Goal: Information Seeking & Learning: Check status

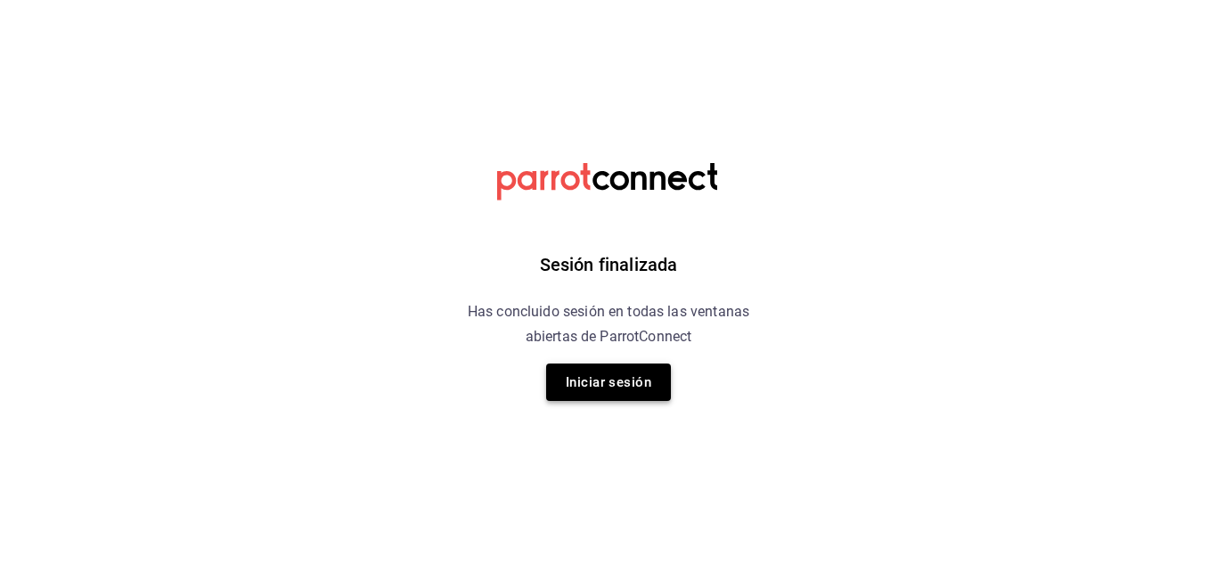
click at [610, 388] on button "Iniciar sesión" at bounding box center [608, 382] width 125 height 37
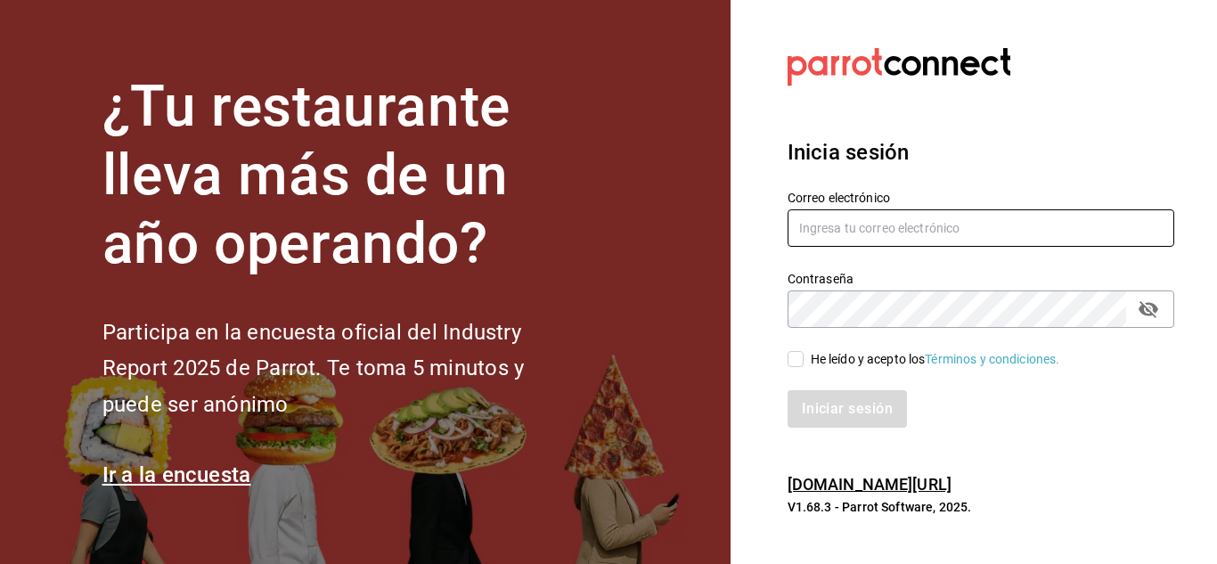
type input "[PERSON_NAME][EMAIL_ADDRESS][DOMAIN_NAME]"
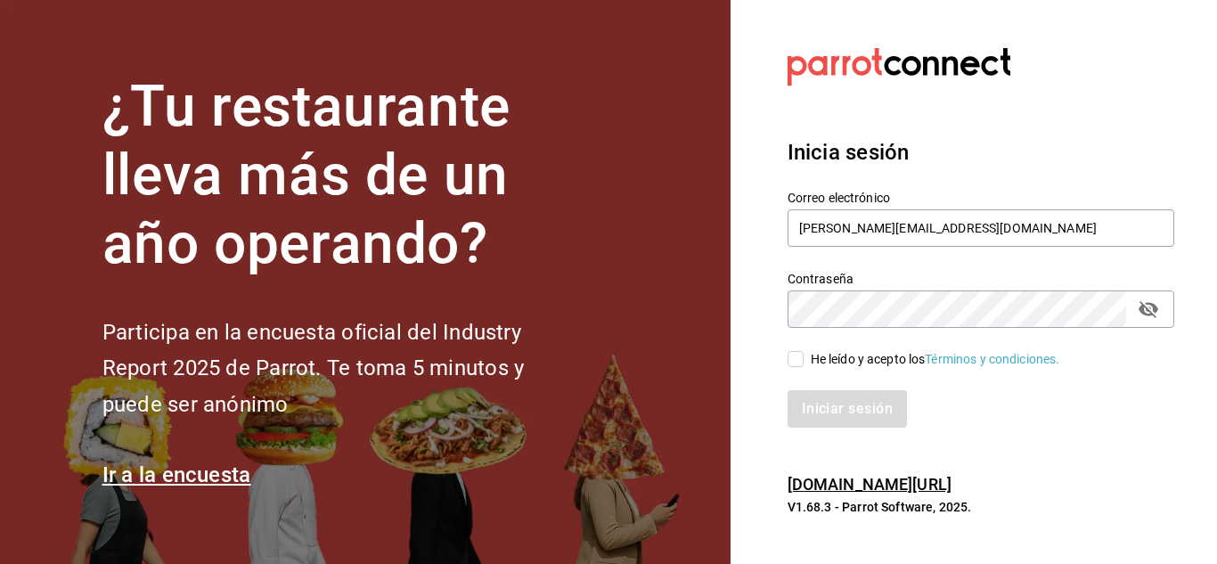
click at [791, 359] on input "He leído y acepto los Términos y condiciones." at bounding box center [796, 359] width 16 height 16
checkbox input "true"
click at [831, 410] on button "Iniciar sesión" at bounding box center [848, 408] width 121 height 37
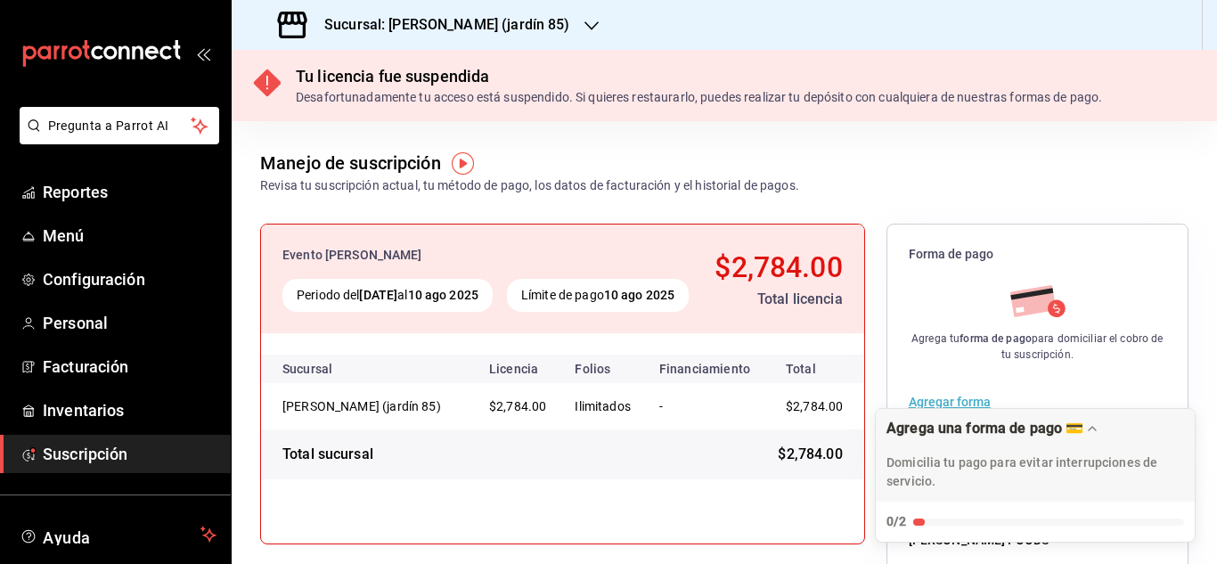
click at [584, 30] on icon "button" at bounding box center [591, 26] width 14 height 14
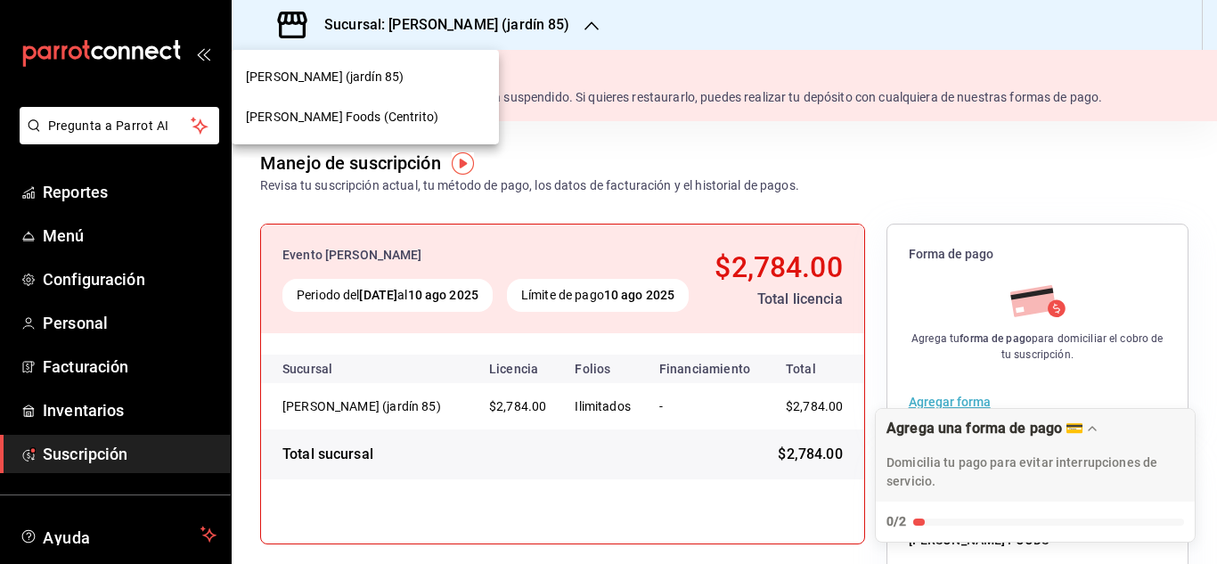
click at [391, 110] on div "Mahana Foods (Centrito)" at bounding box center [365, 117] width 239 height 19
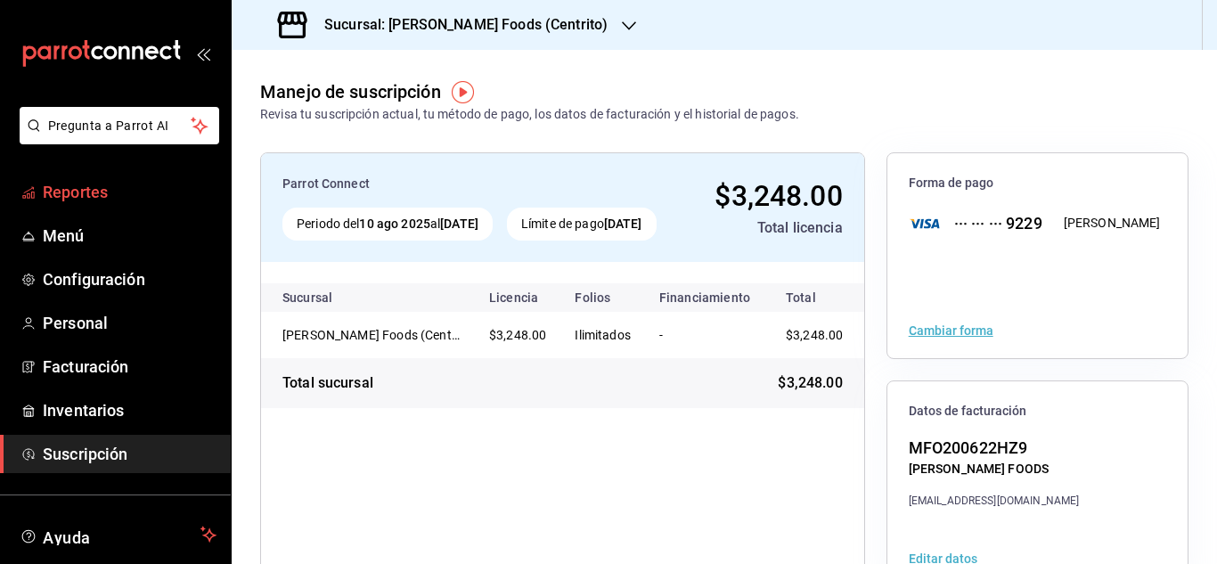
click at [134, 185] on span "Reportes" at bounding box center [130, 192] width 174 height 24
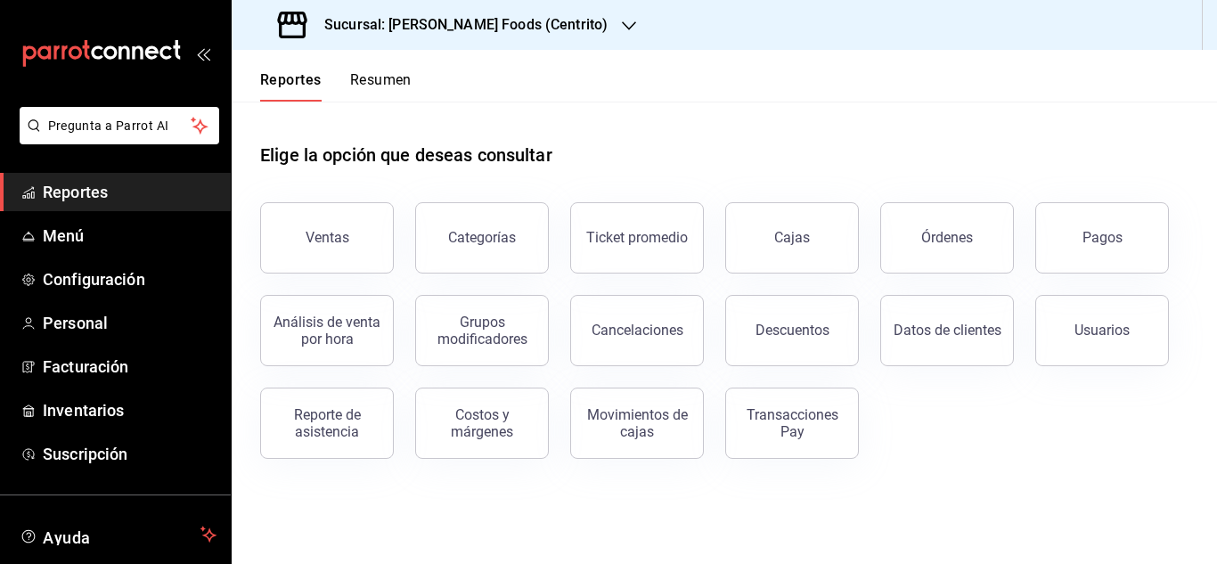
click at [393, 76] on button "Resumen" at bounding box center [380, 86] width 61 height 30
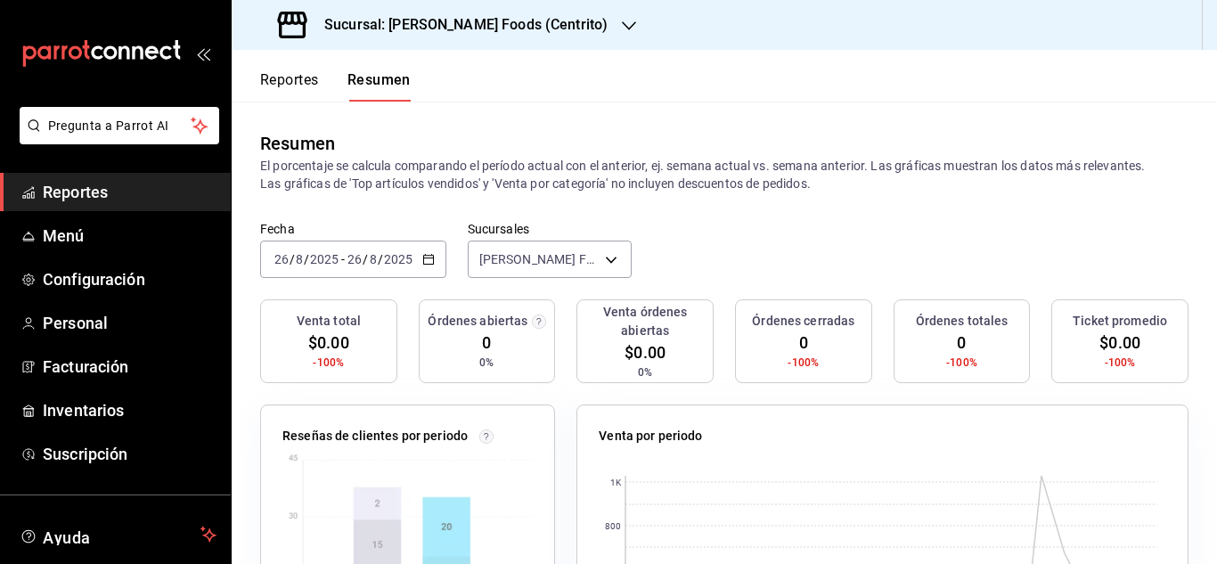
click at [430, 257] on icon "button" at bounding box center [428, 259] width 12 height 12
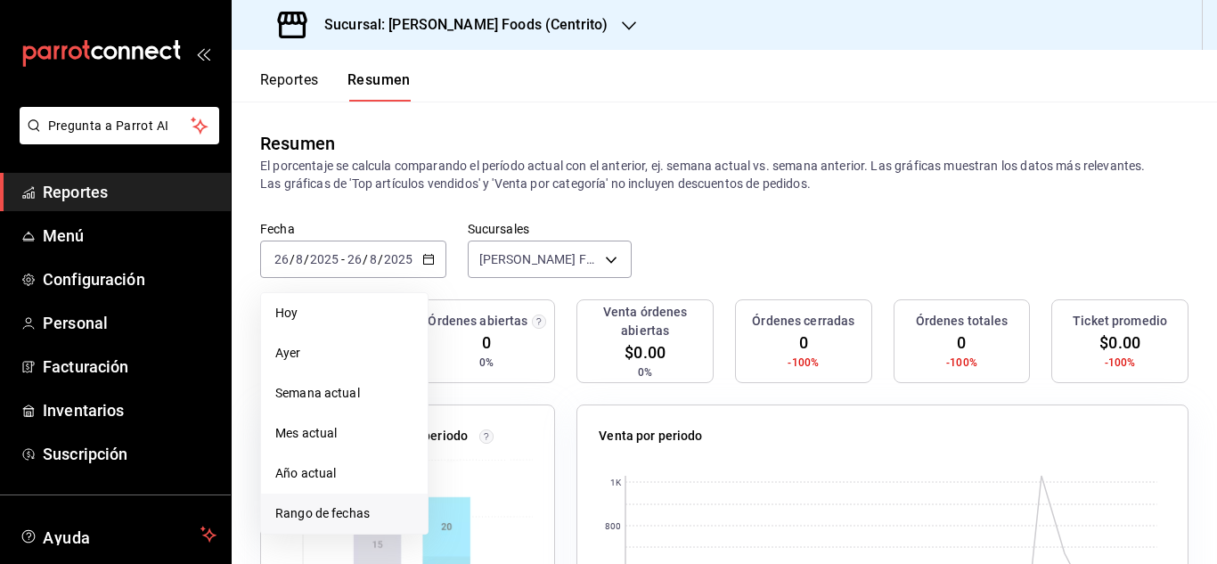
click at [352, 523] on span "Rango de fechas" at bounding box center [344, 513] width 138 height 19
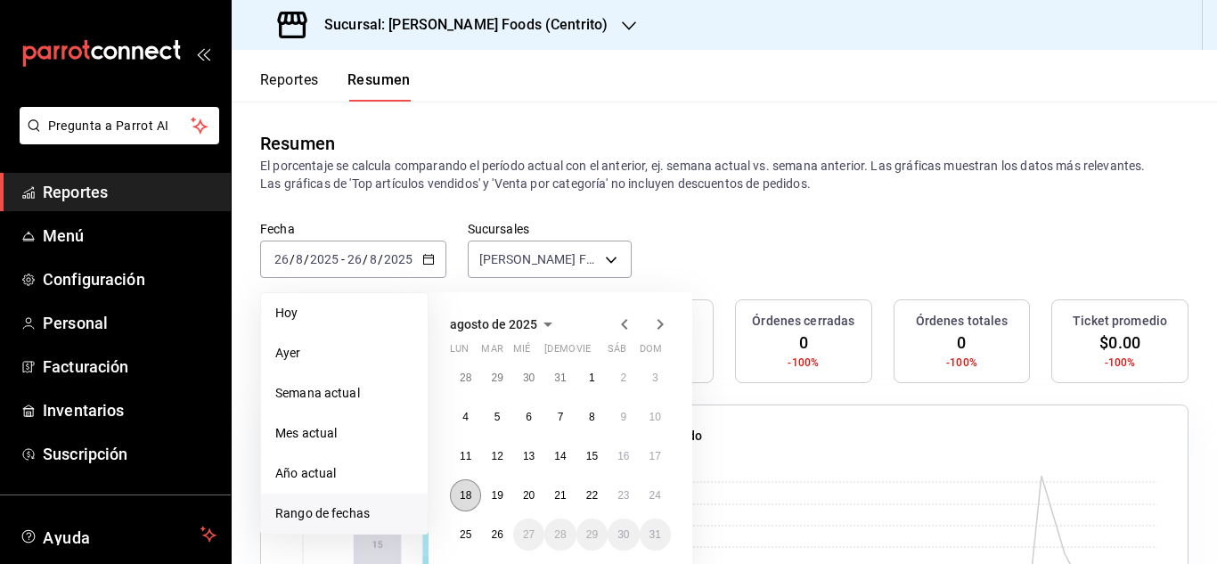
click at [474, 487] on button "18" at bounding box center [465, 495] width 31 height 32
click at [653, 502] on abbr "24" at bounding box center [656, 495] width 12 height 12
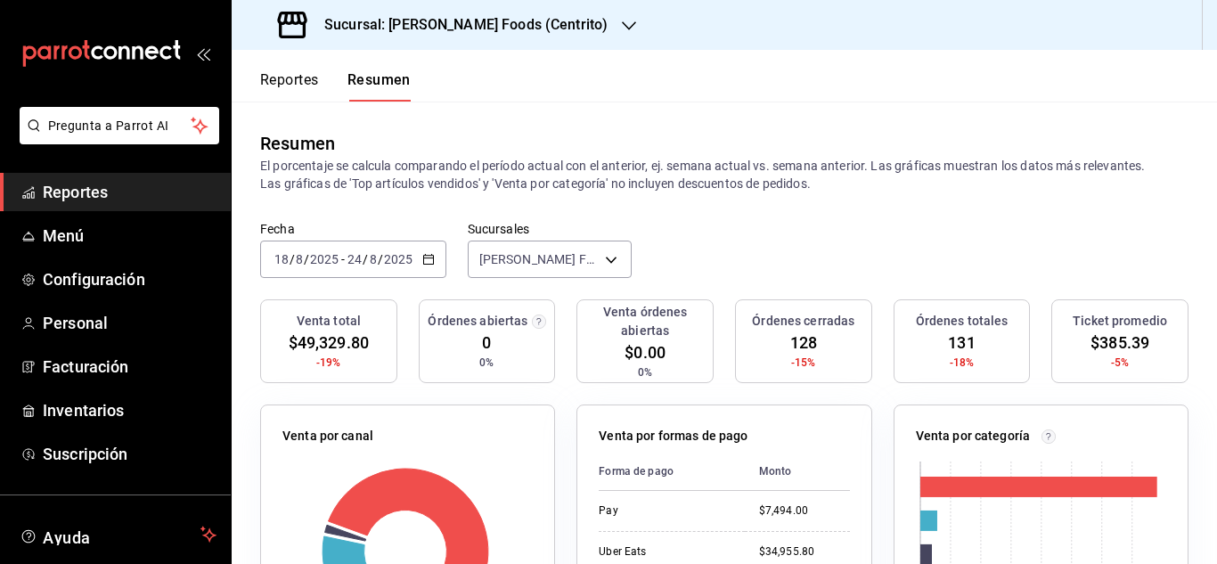
click at [294, 84] on button "Reportes" at bounding box center [289, 86] width 59 height 30
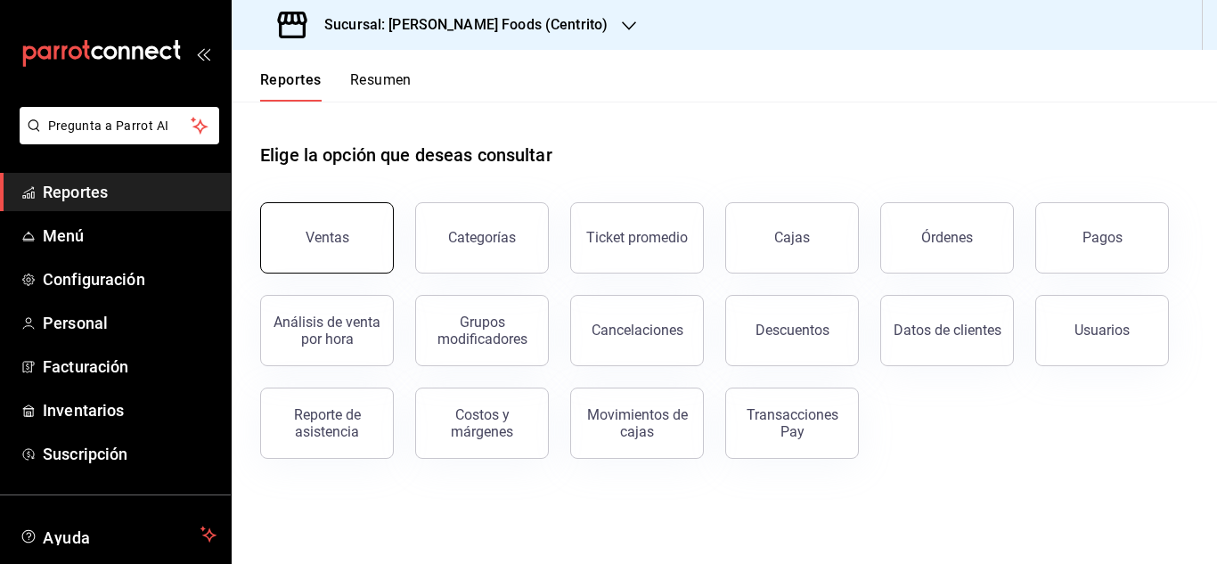
click at [391, 230] on div "Ventas" at bounding box center [316, 227] width 155 height 93
click at [329, 220] on button "Ventas" at bounding box center [327, 237] width 134 height 71
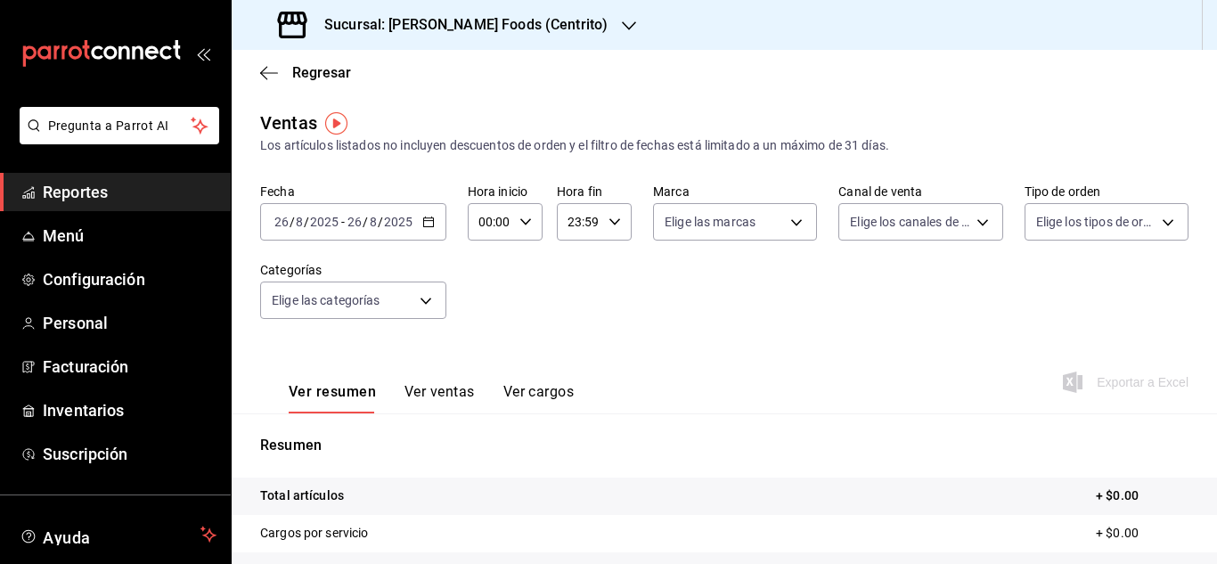
click at [430, 222] on icon "button" at bounding box center [428, 222] width 12 height 12
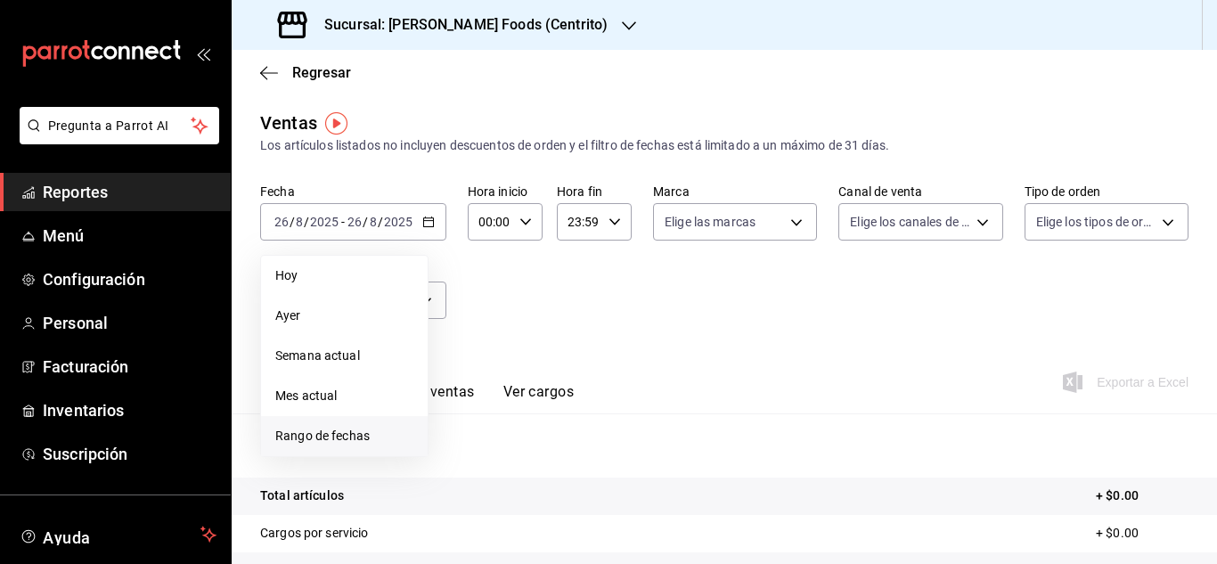
click at [319, 441] on span "Rango de fechas" at bounding box center [344, 436] width 138 height 19
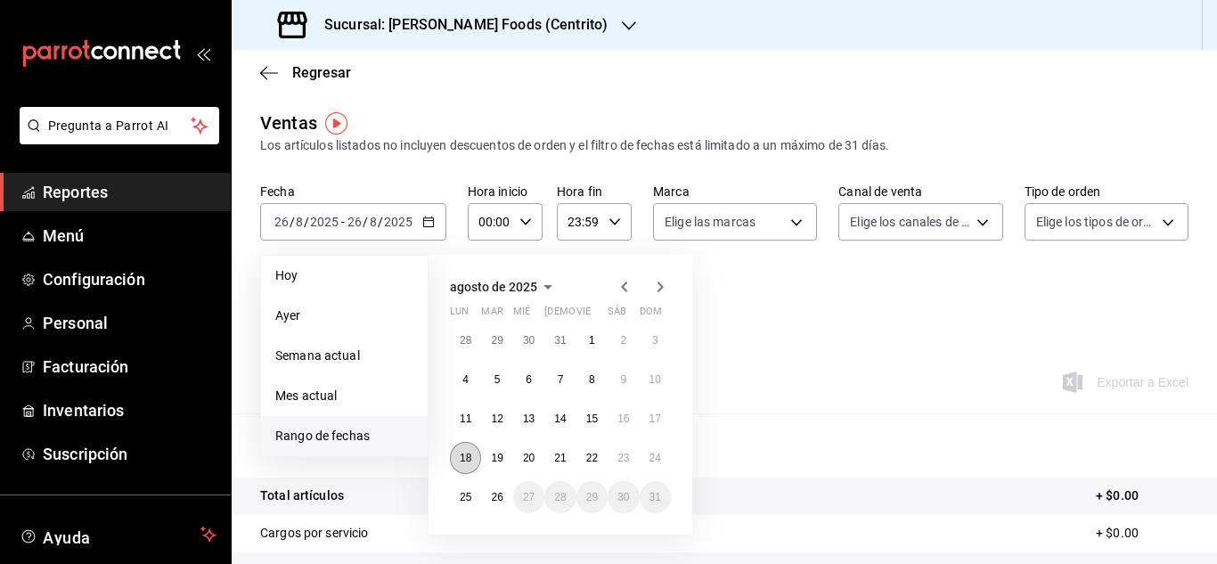
click at [470, 456] on abbr "18" at bounding box center [466, 458] width 12 height 12
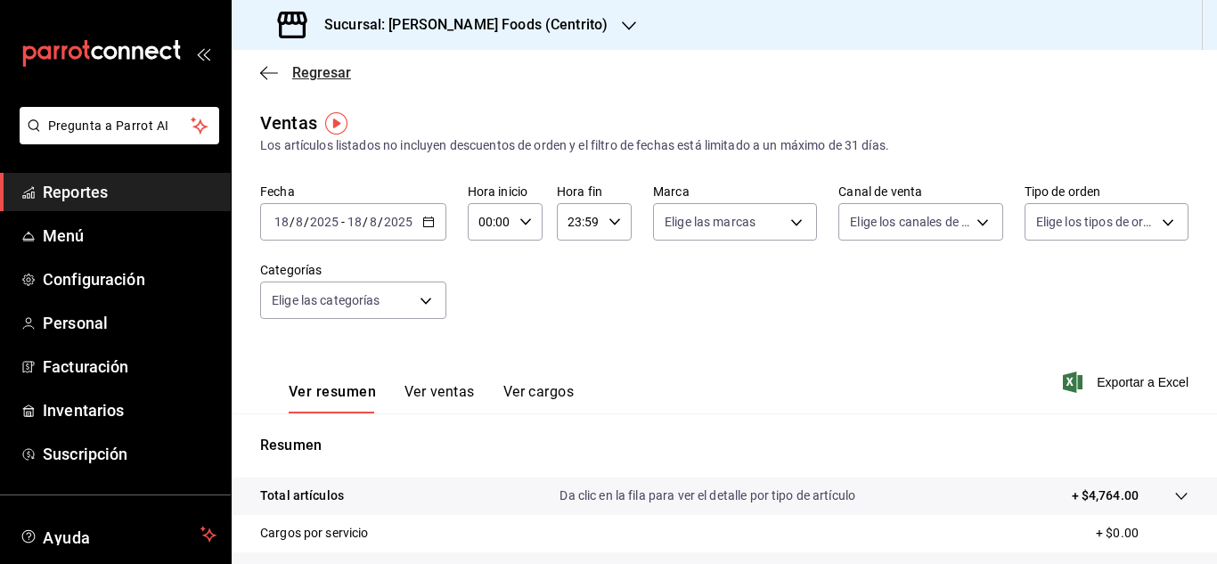
click at [265, 74] on icon "button" at bounding box center [269, 73] width 18 height 16
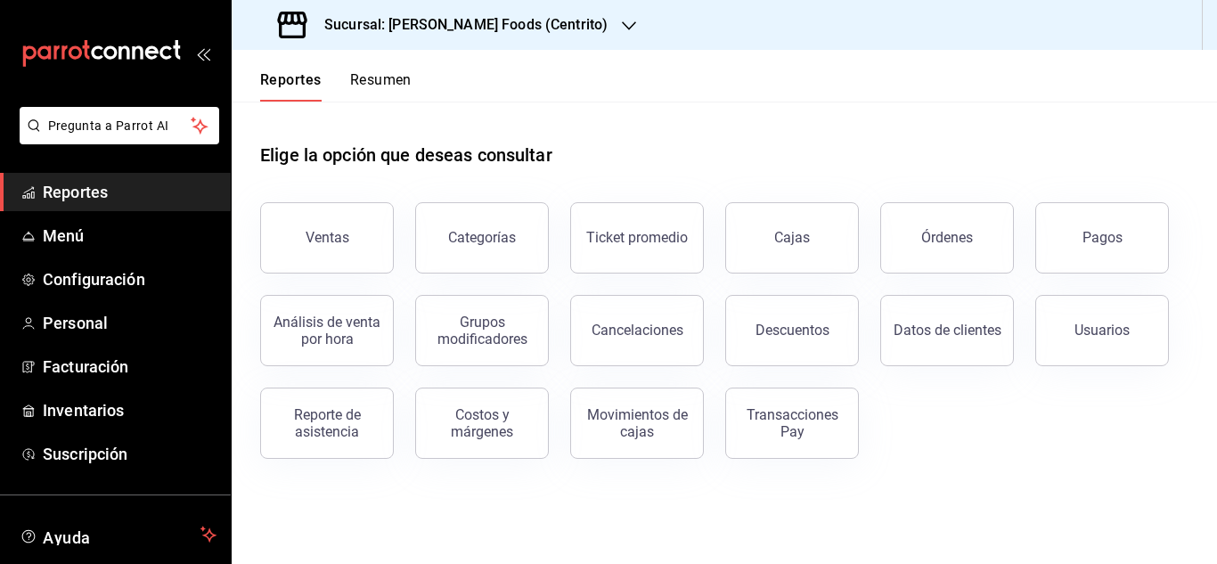
click at [399, 82] on button "Resumen" at bounding box center [380, 86] width 61 height 30
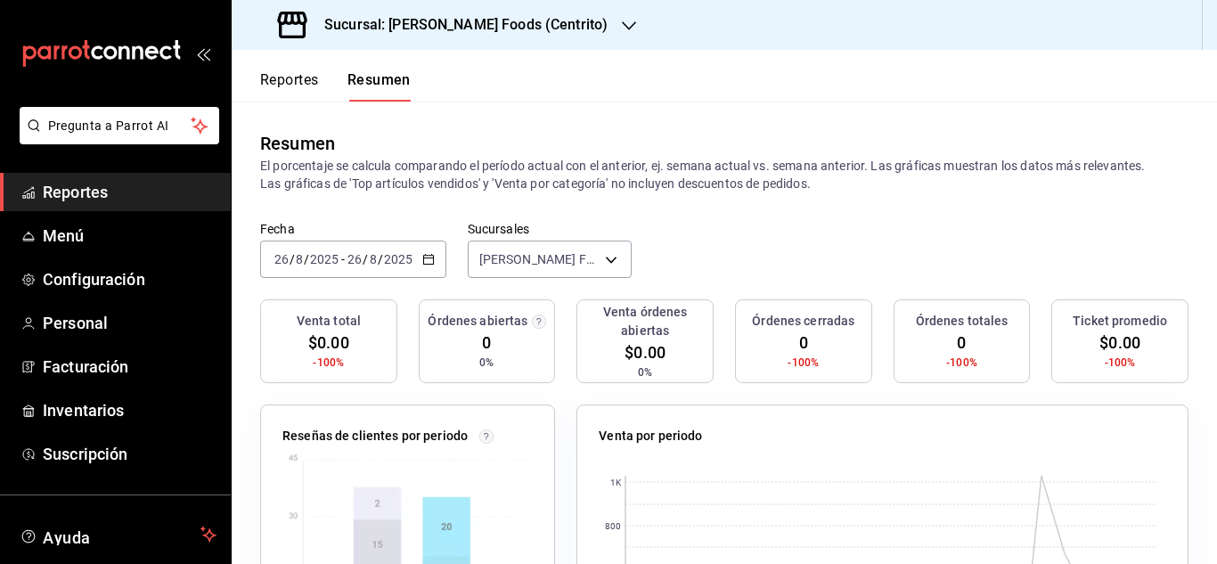
click at [426, 263] on icon "button" at bounding box center [428, 259] width 12 height 12
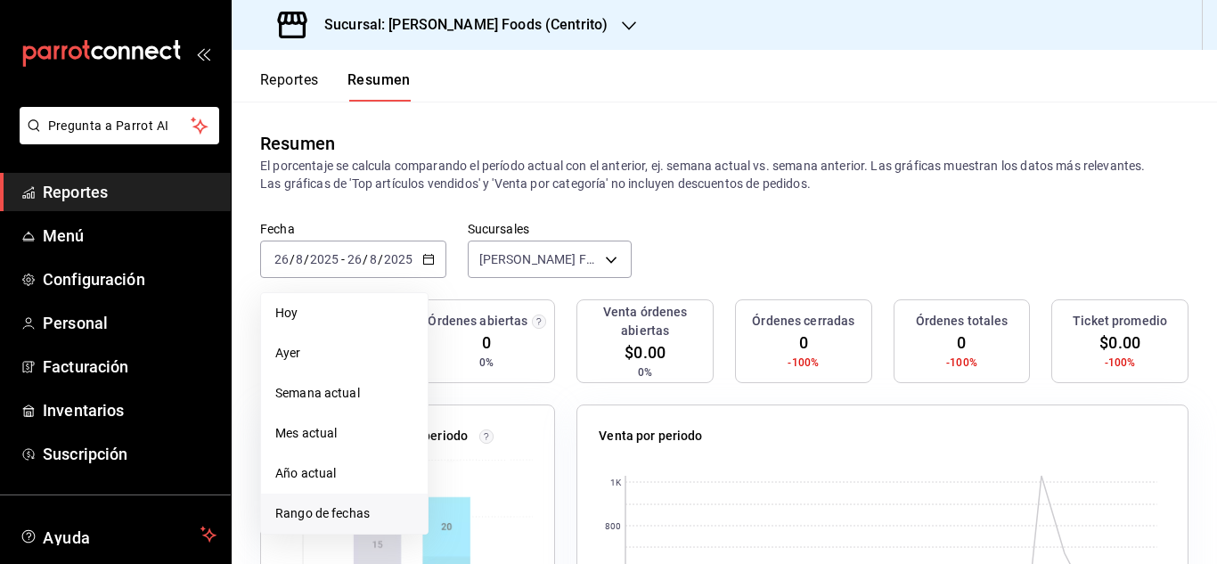
click at [335, 505] on span "Rango de fechas" at bounding box center [344, 513] width 138 height 19
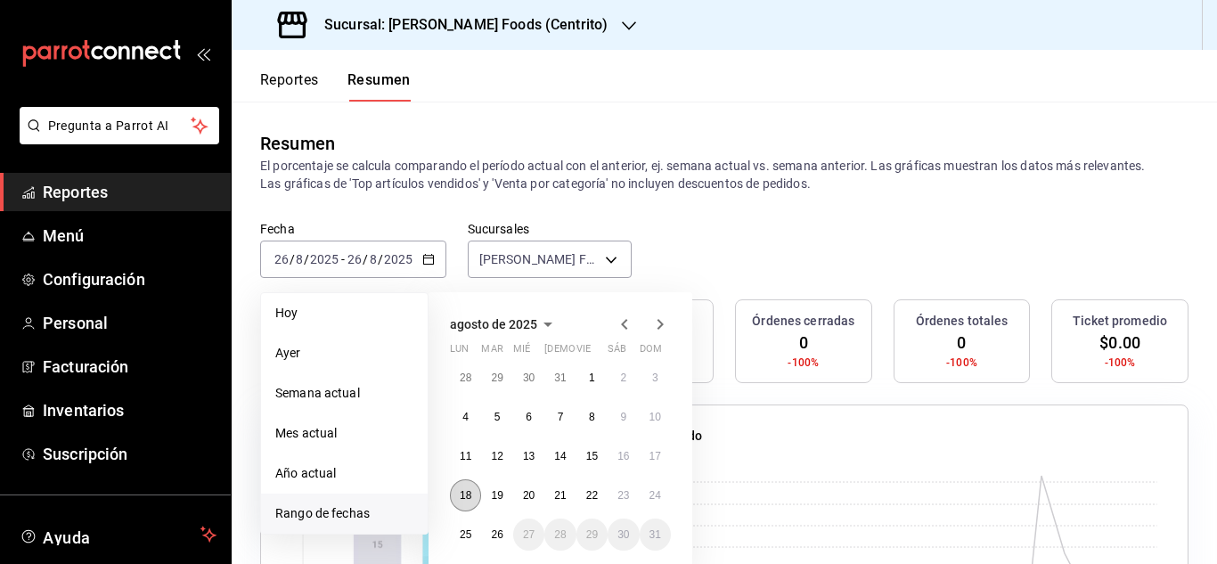
click at [467, 498] on abbr "18" at bounding box center [466, 495] width 12 height 12
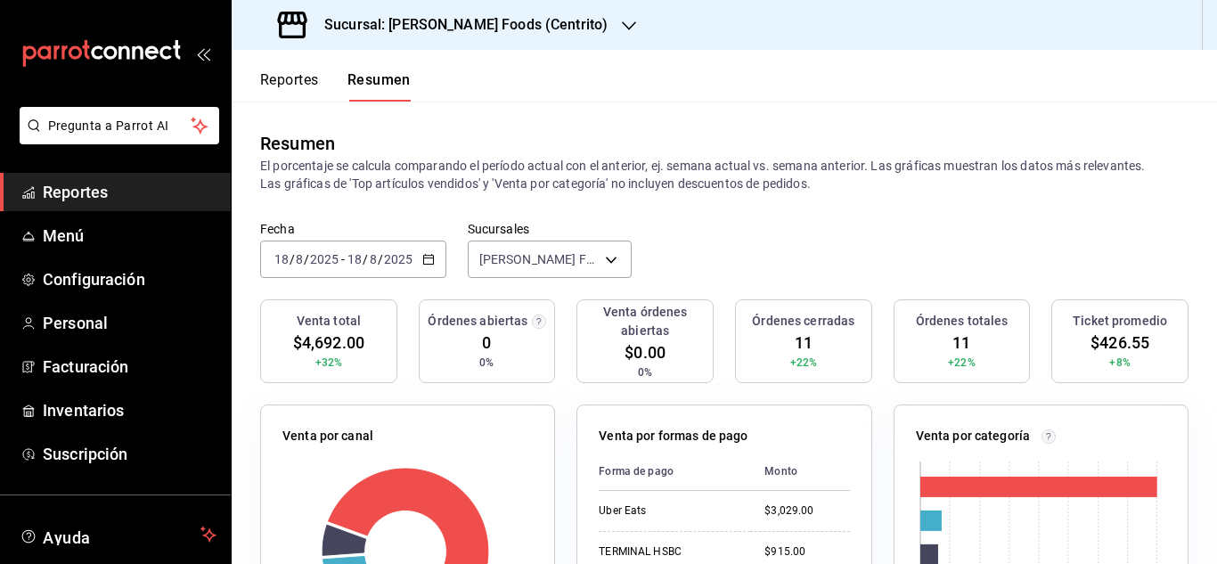
click at [429, 261] on icon "button" at bounding box center [428, 259] width 12 height 12
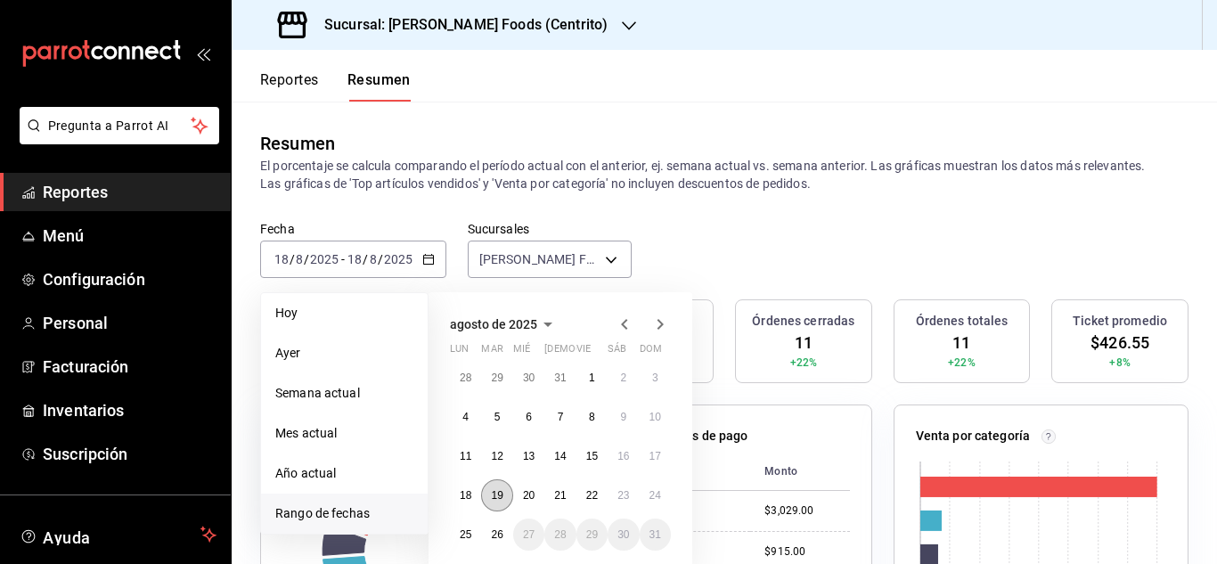
click at [496, 486] on button "19" at bounding box center [496, 495] width 31 height 32
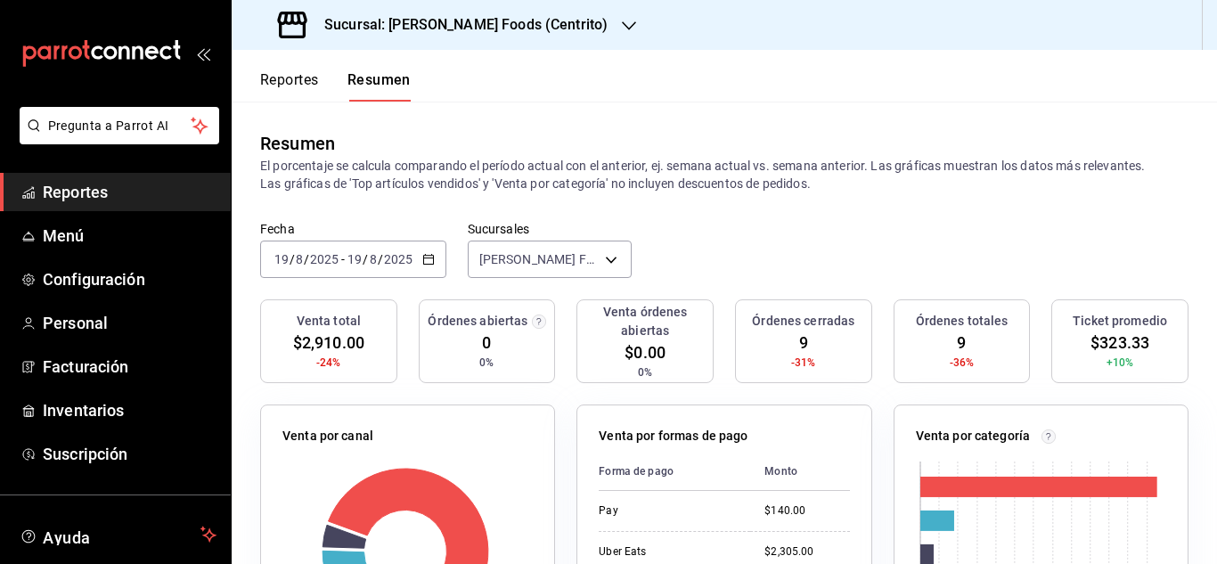
click at [424, 259] on icon "button" at bounding box center [428, 259] width 12 height 12
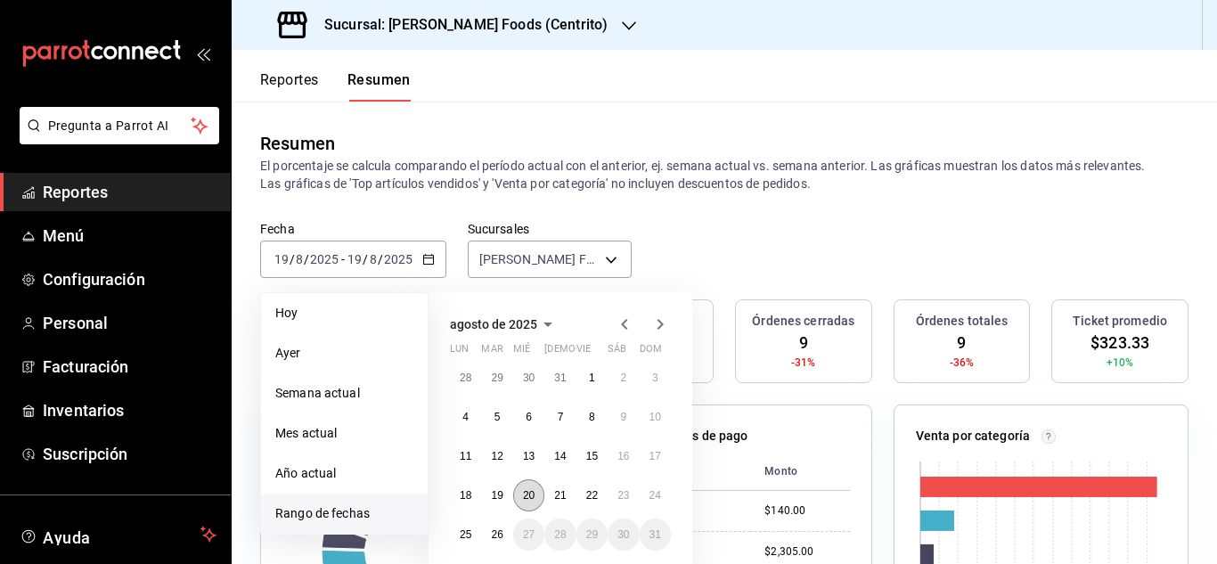
click at [527, 494] on abbr "20" at bounding box center [529, 495] width 12 height 12
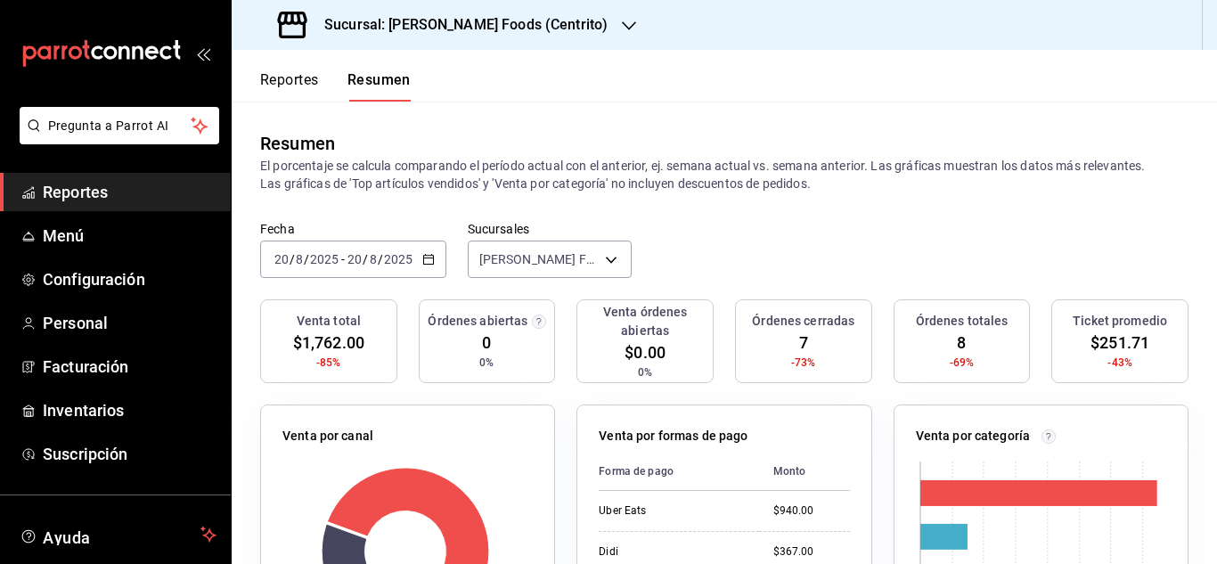
click at [434, 262] on div "2025-08-20 20 / 8 / 2025 - 2025-08-20 20 / 8 / 2025" at bounding box center [353, 259] width 186 height 37
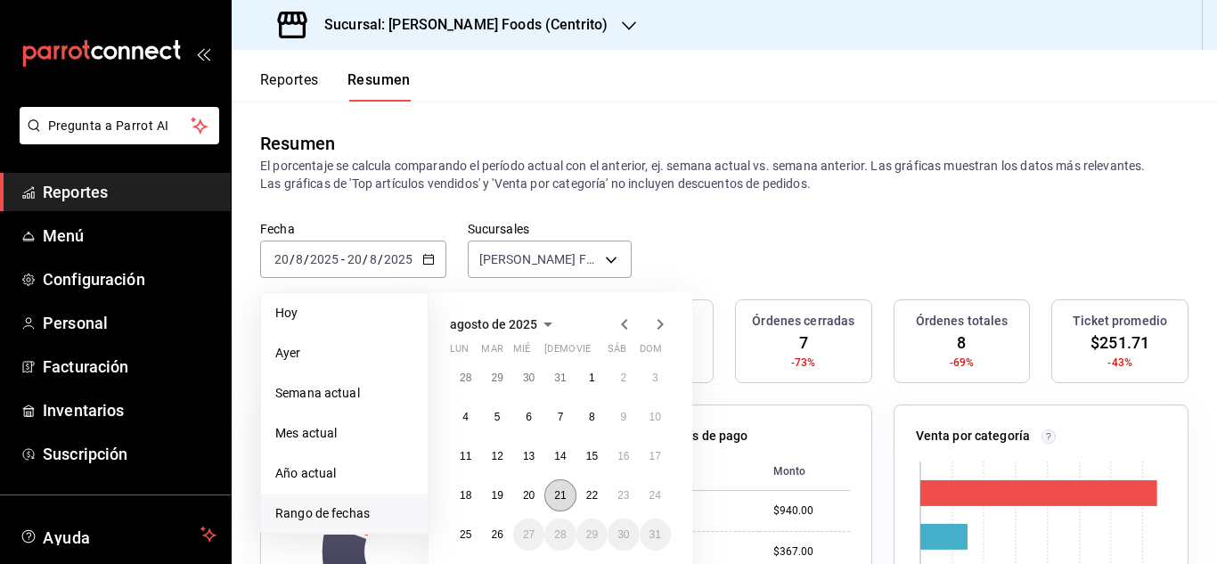
click at [559, 499] on abbr "21" at bounding box center [560, 495] width 12 height 12
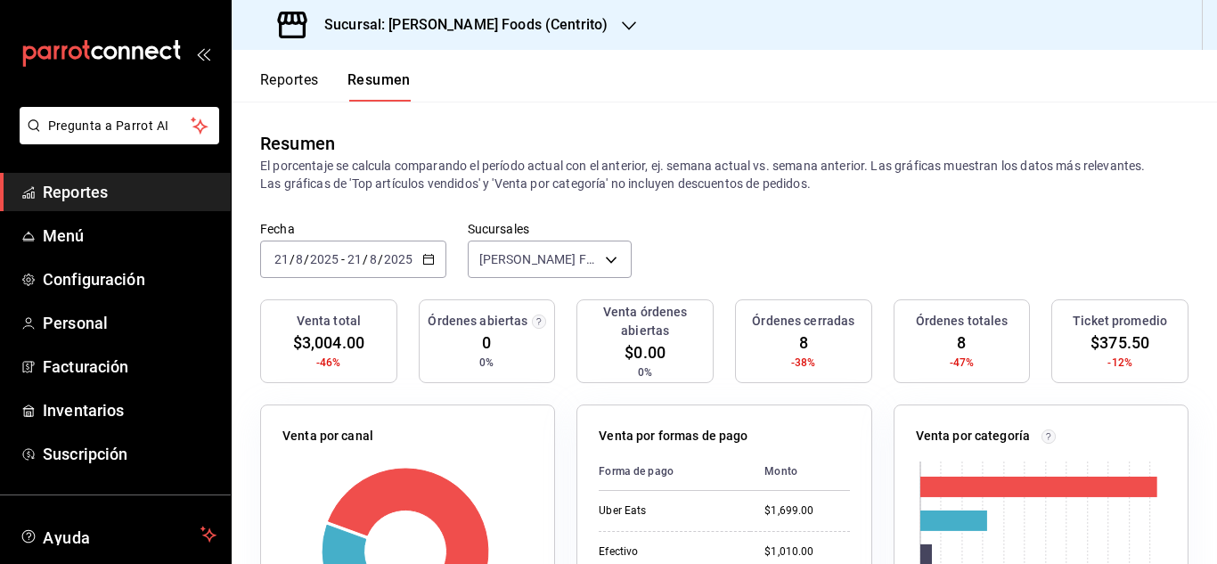
click at [423, 256] on \(Stroke\) "button" at bounding box center [428, 260] width 11 height 10
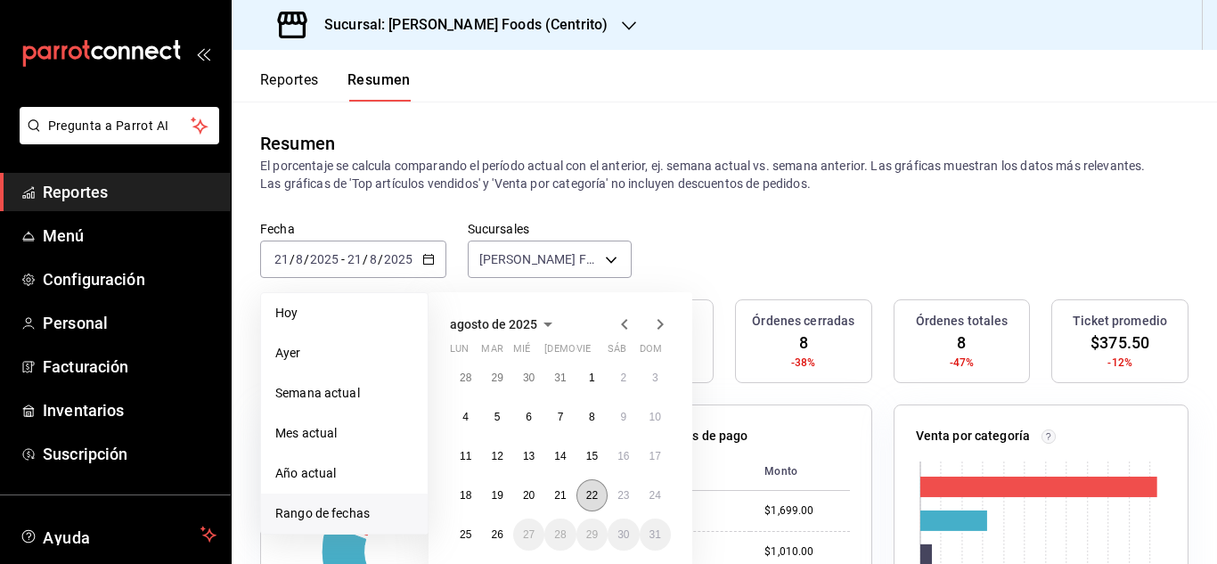
click at [591, 497] on abbr "22" at bounding box center [592, 495] width 12 height 12
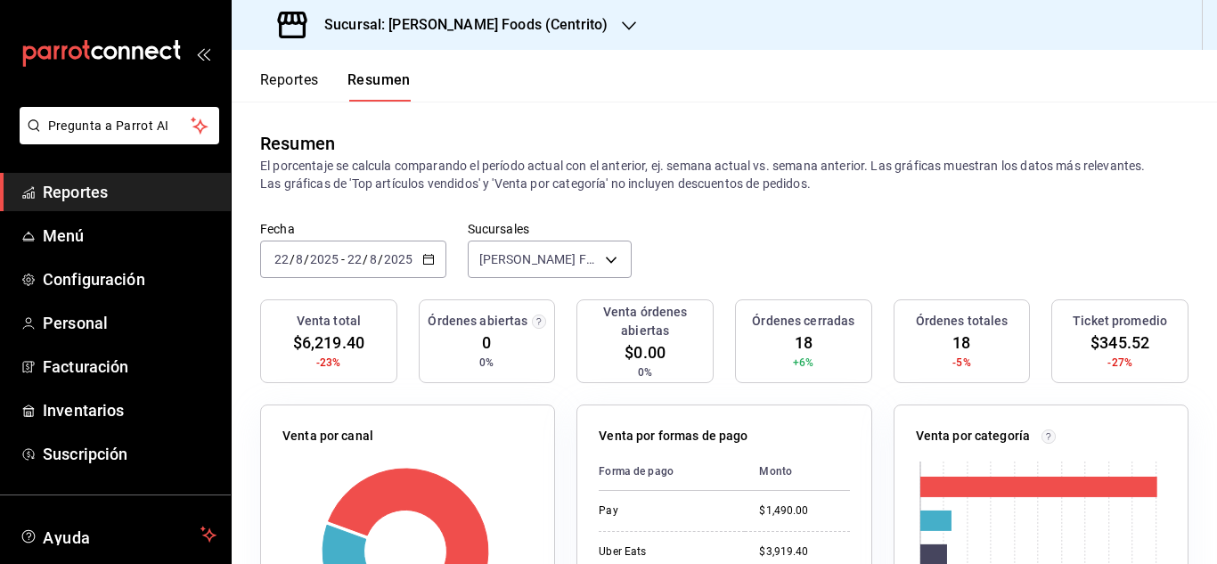
click at [437, 258] on div "2025-08-22 22 / 8 / 2025 - 2025-08-22 22 / 8 / 2025" at bounding box center [353, 259] width 186 height 37
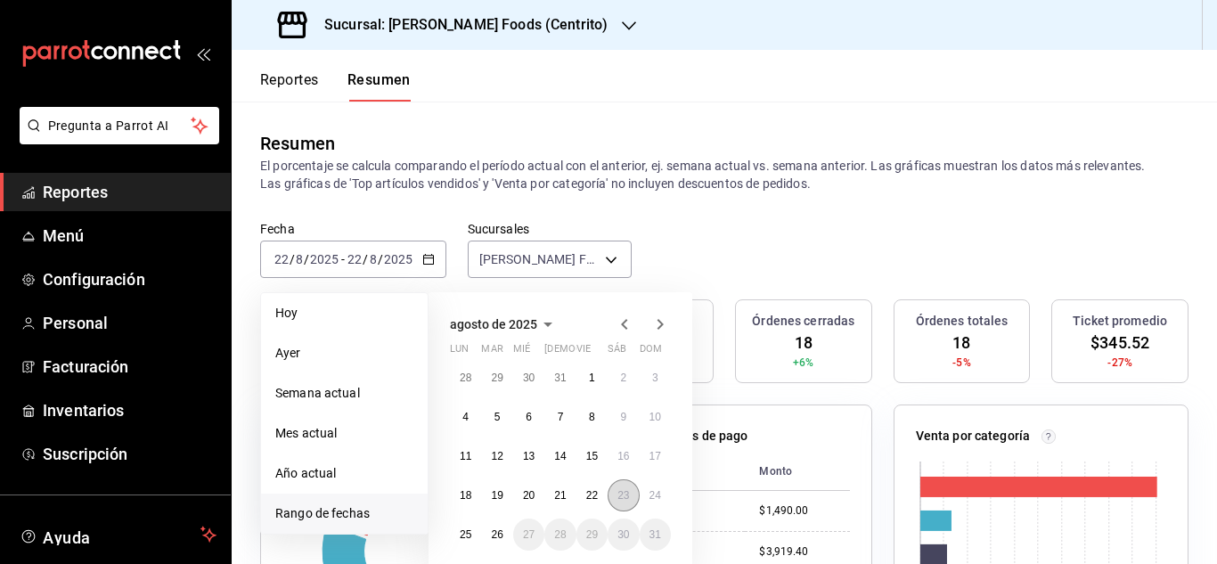
click at [624, 494] on abbr "23" at bounding box center [623, 495] width 12 height 12
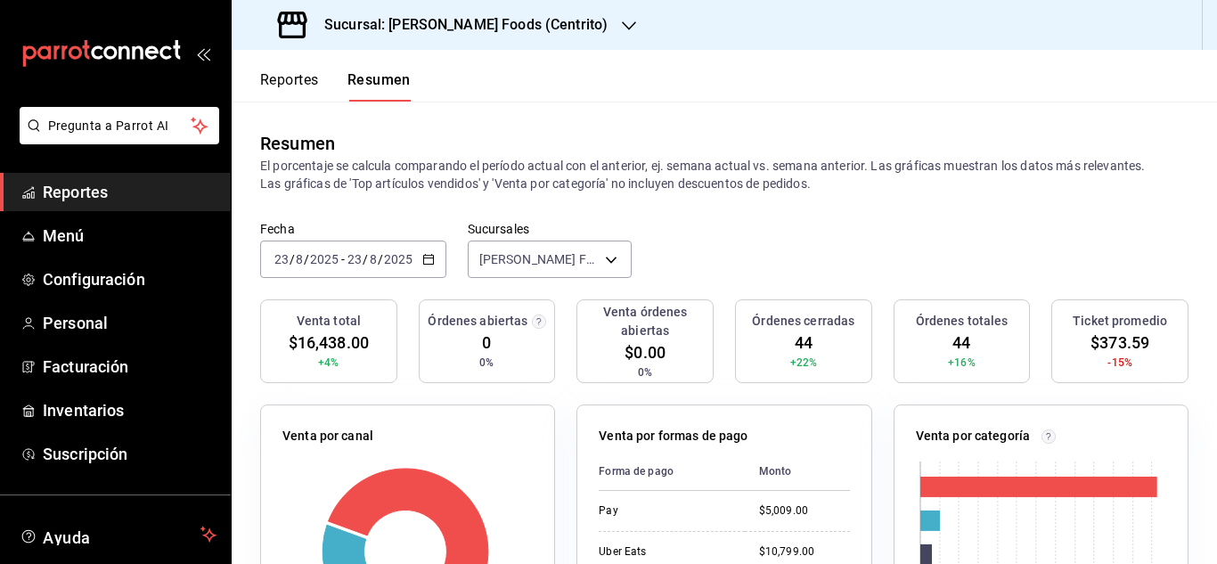
click at [428, 257] on icon "button" at bounding box center [428, 259] width 12 height 12
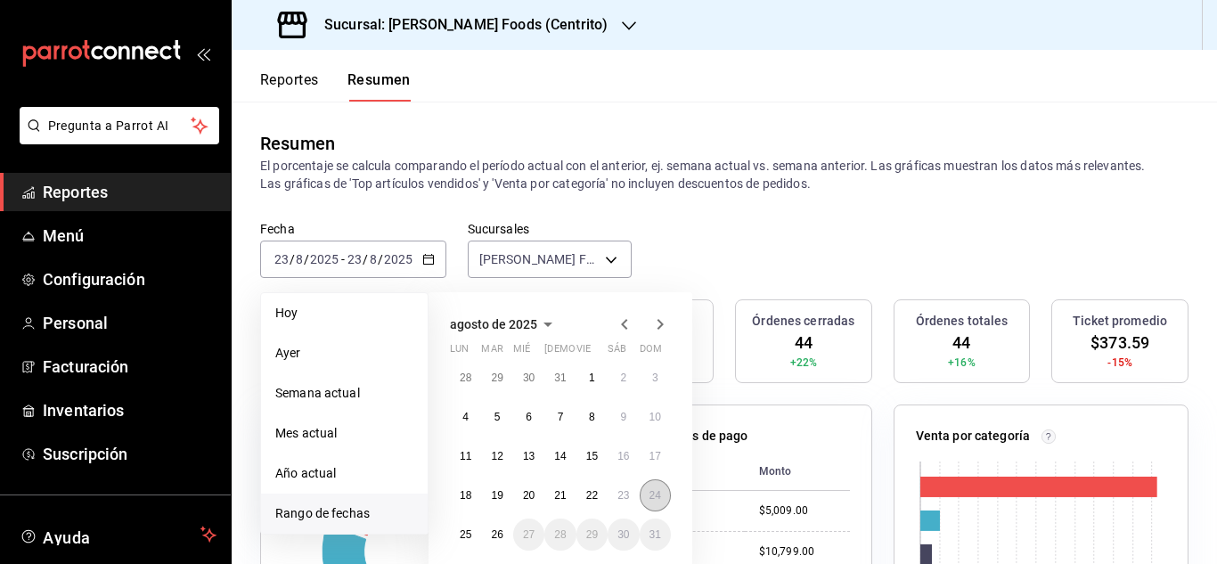
click at [653, 494] on abbr "24" at bounding box center [656, 495] width 12 height 12
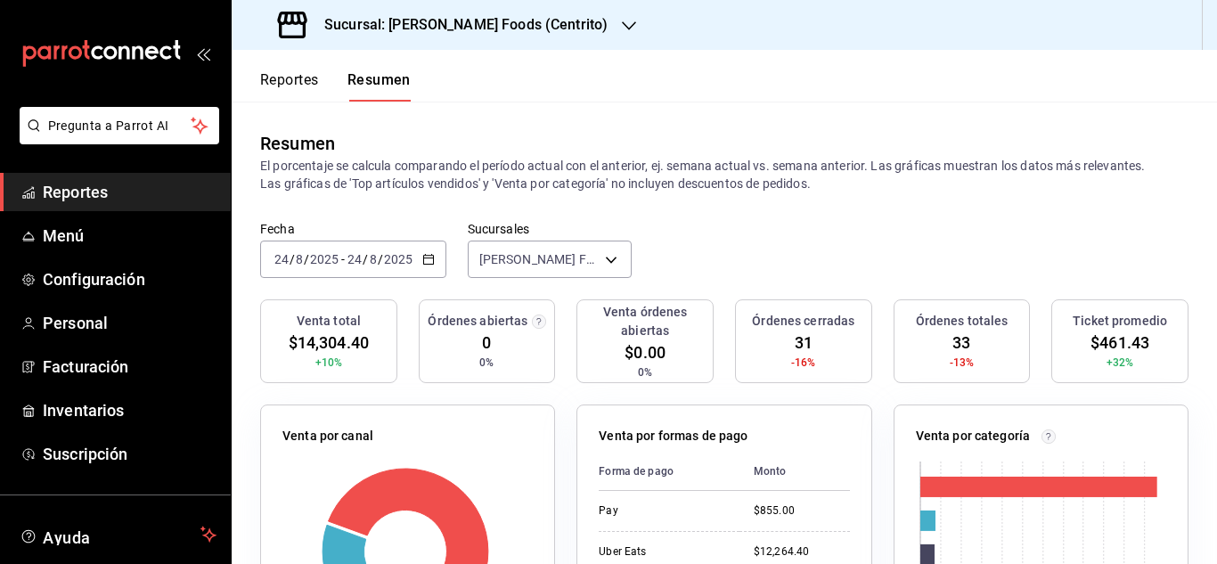
click at [292, 79] on button "Reportes" at bounding box center [289, 86] width 59 height 30
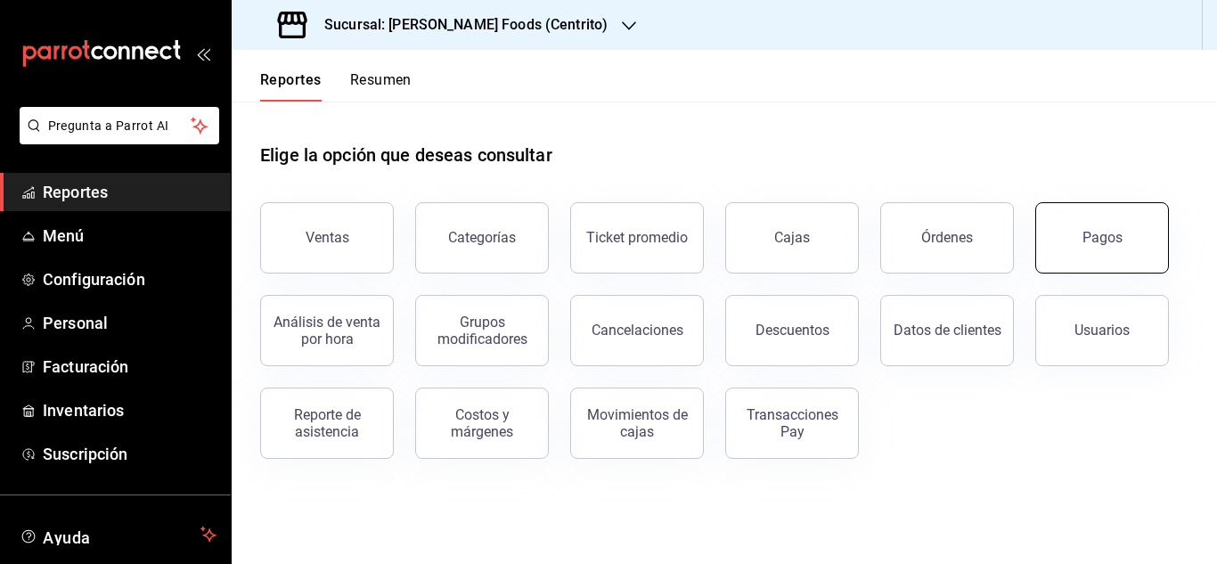
click at [1136, 240] on button "Pagos" at bounding box center [1102, 237] width 134 height 71
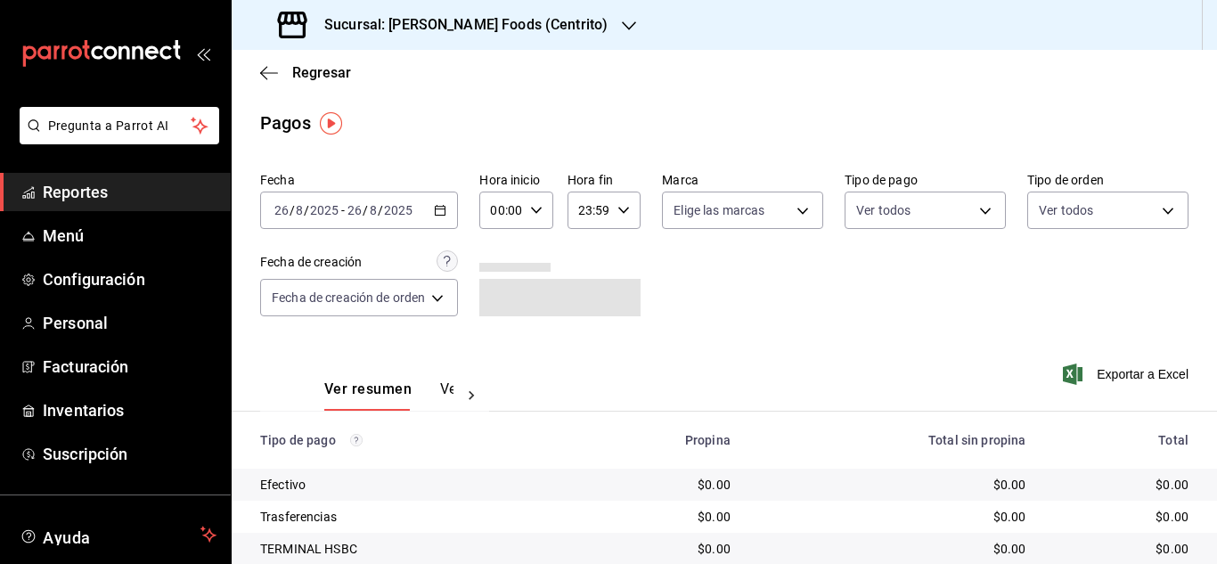
click at [449, 215] on div "2025-08-26 26 / 8 / 2025 - 2025-08-26 26 / 8 / 2025" at bounding box center [359, 210] width 198 height 37
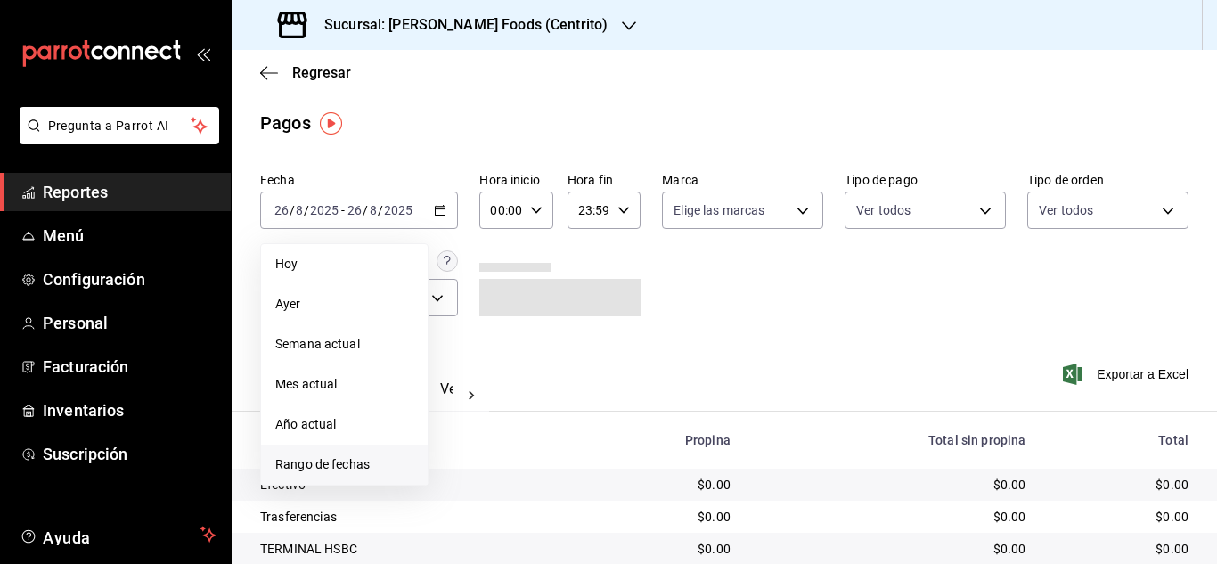
click at [369, 451] on li "Rango de fechas" at bounding box center [344, 465] width 167 height 40
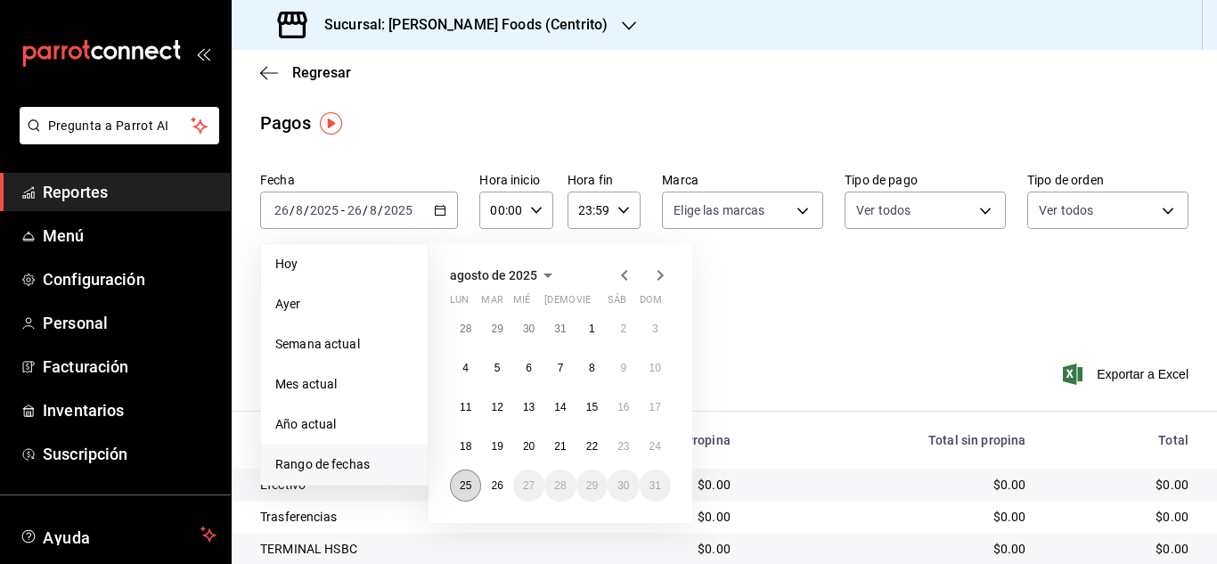
click at [470, 482] on abbr "25" at bounding box center [466, 485] width 12 height 12
click at [496, 482] on abbr "26" at bounding box center [497, 485] width 12 height 12
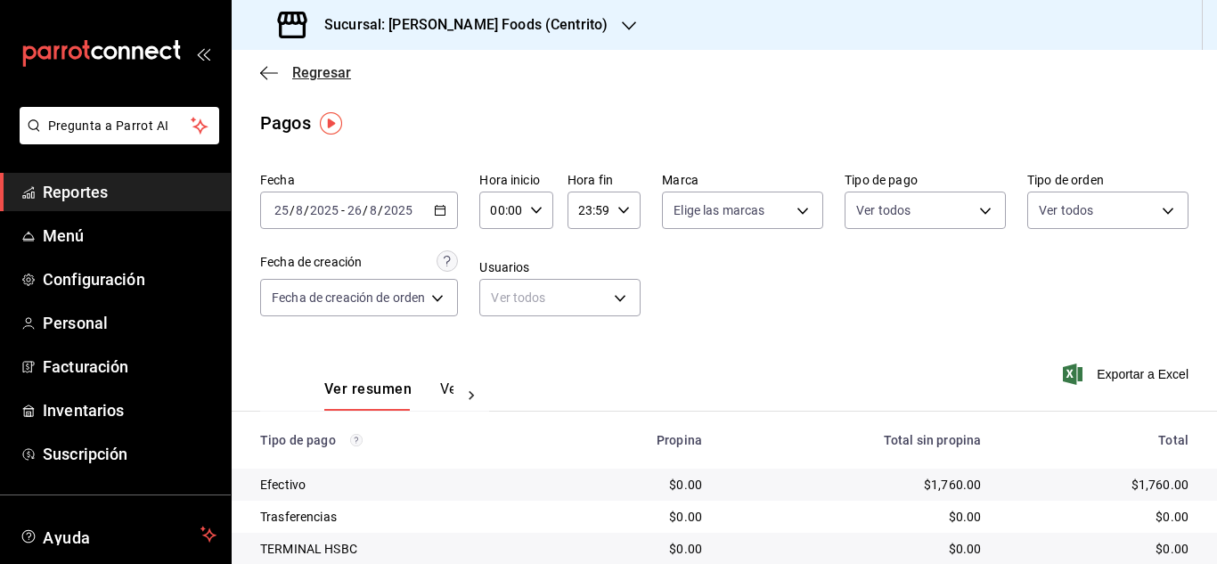
click at [264, 75] on icon "button" at bounding box center [269, 73] width 18 height 16
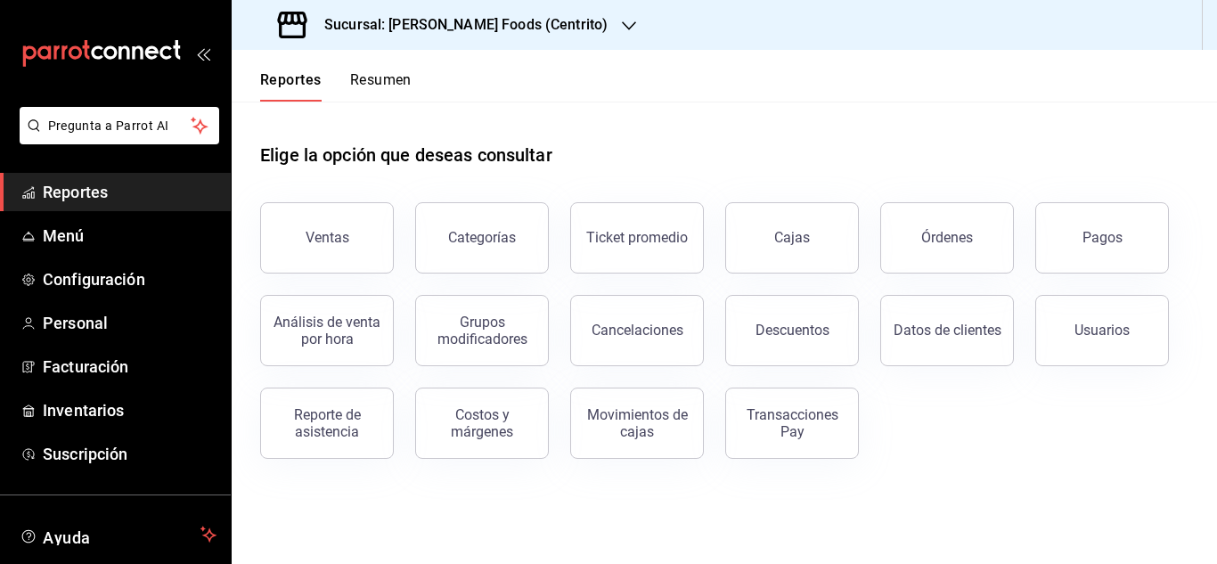
click at [1216, 561] on main "Elige la opción que deseas consultar Ventas Categorías Ticket promedio Cajas Ór…" at bounding box center [724, 333] width 985 height 462
